Goal: Information Seeking & Learning: Learn about a topic

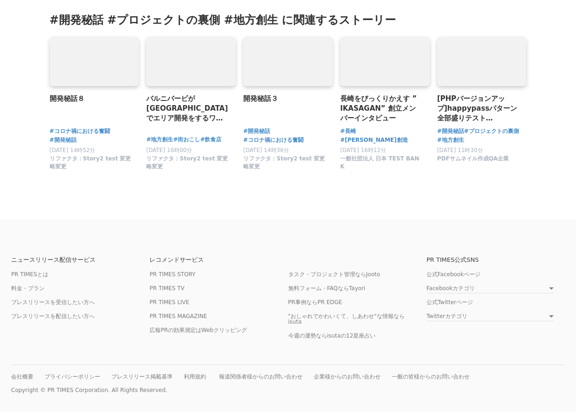
scroll to position [2307, 0]
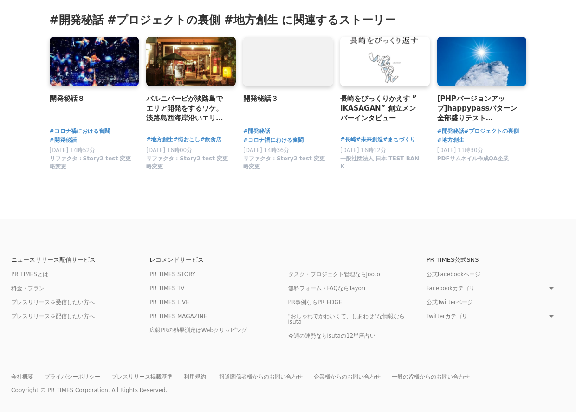
scroll to position [2307, 0]
